Goal: Find specific page/section: Find specific page/section

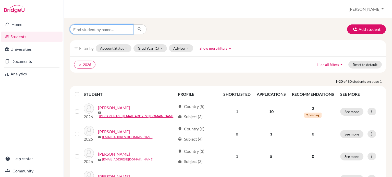
click at [105, 32] on input "Find student by name..." at bounding box center [101, 29] width 63 height 10
type input "heutin"
click button "submit" at bounding box center [140, 29] width 14 height 10
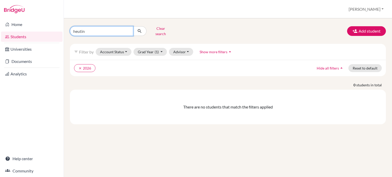
click at [80, 32] on input "heutin" at bounding box center [101, 31] width 63 height 10
type input "huetin"
click button "submit" at bounding box center [140, 31] width 14 height 10
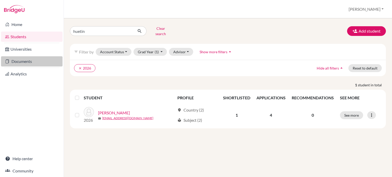
click at [40, 64] on link "Documents" at bounding box center [32, 61] width 62 height 10
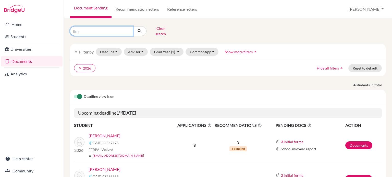
click at [99, 28] on input "lim" at bounding box center [101, 31] width 63 height 10
type input "huet"
click button "submit" at bounding box center [140, 31] width 14 height 10
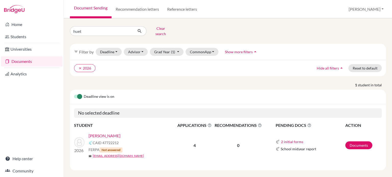
click at [107, 133] on link "[PERSON_NAME]" at bounding box center [105, 136] width 32 height 6
